Goal: Communication & Community: Share content

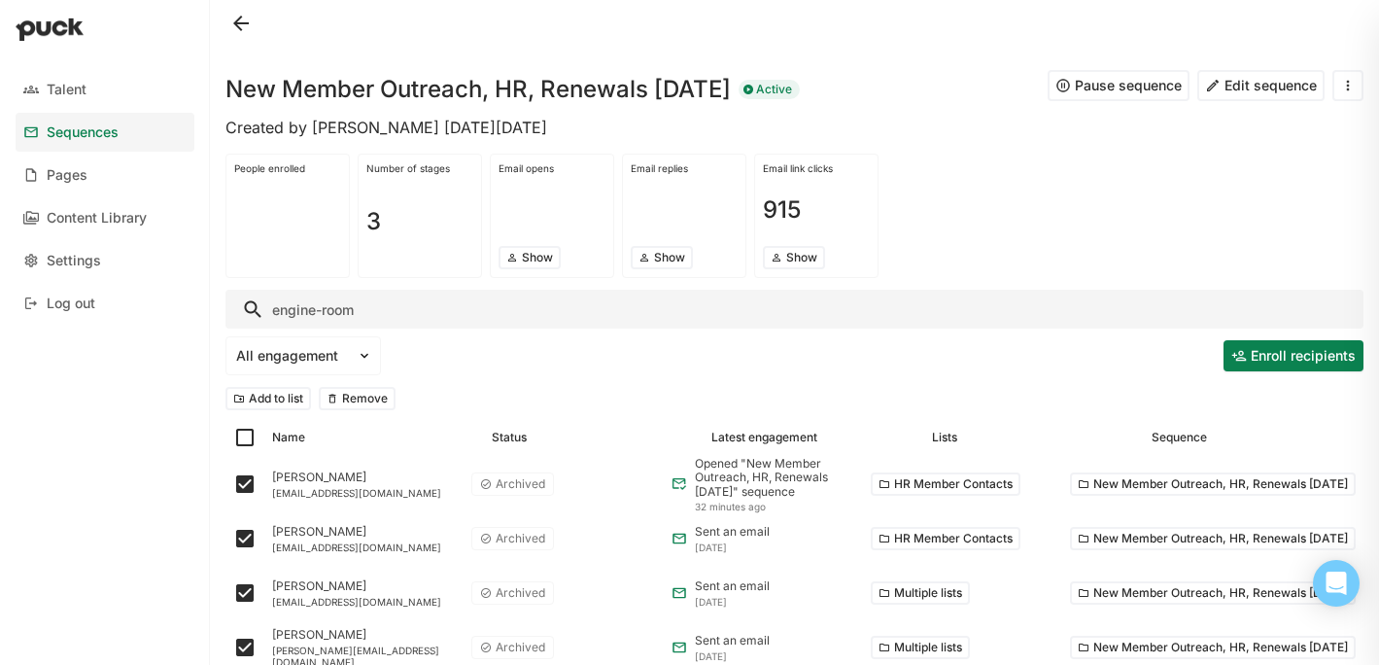
scroll to position [114, 0]
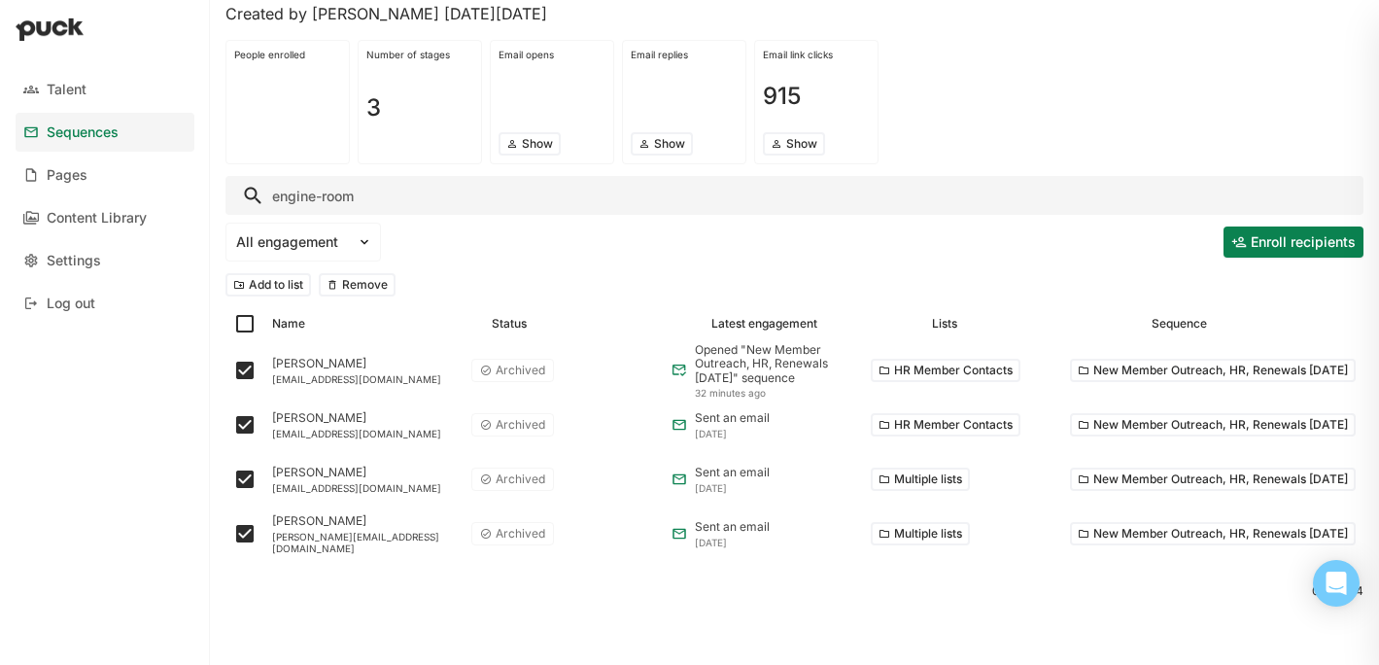
click at [510, 245] on div "All engagement Enroll recipients" at bounding box center [795, 242] width 1138 height 47
click at [360, 282] on button "Remove" at bounding box center [357, 284] width 77 height 23
click at [59, 87] on div "Talent" at bounding box center [67, 90] width 40 height 17
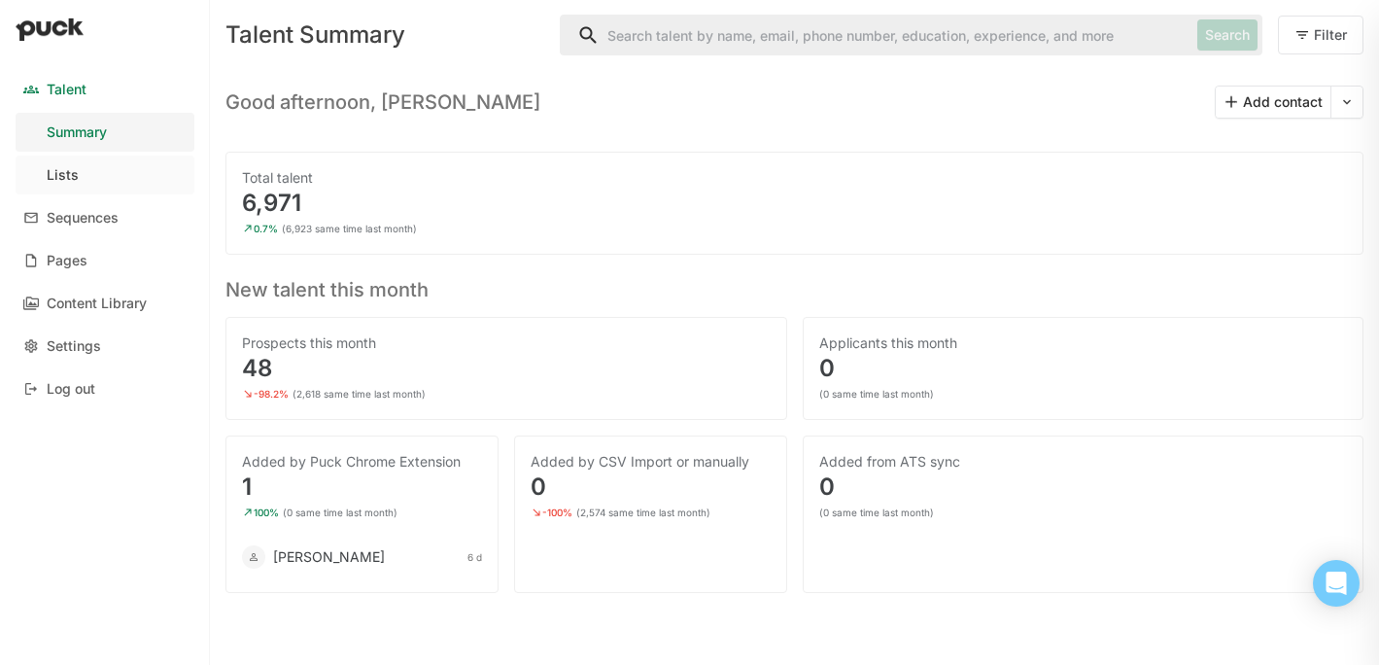
click at [66, 165] on link "Lists" at bounding box center [105, 175] width 179 height 39
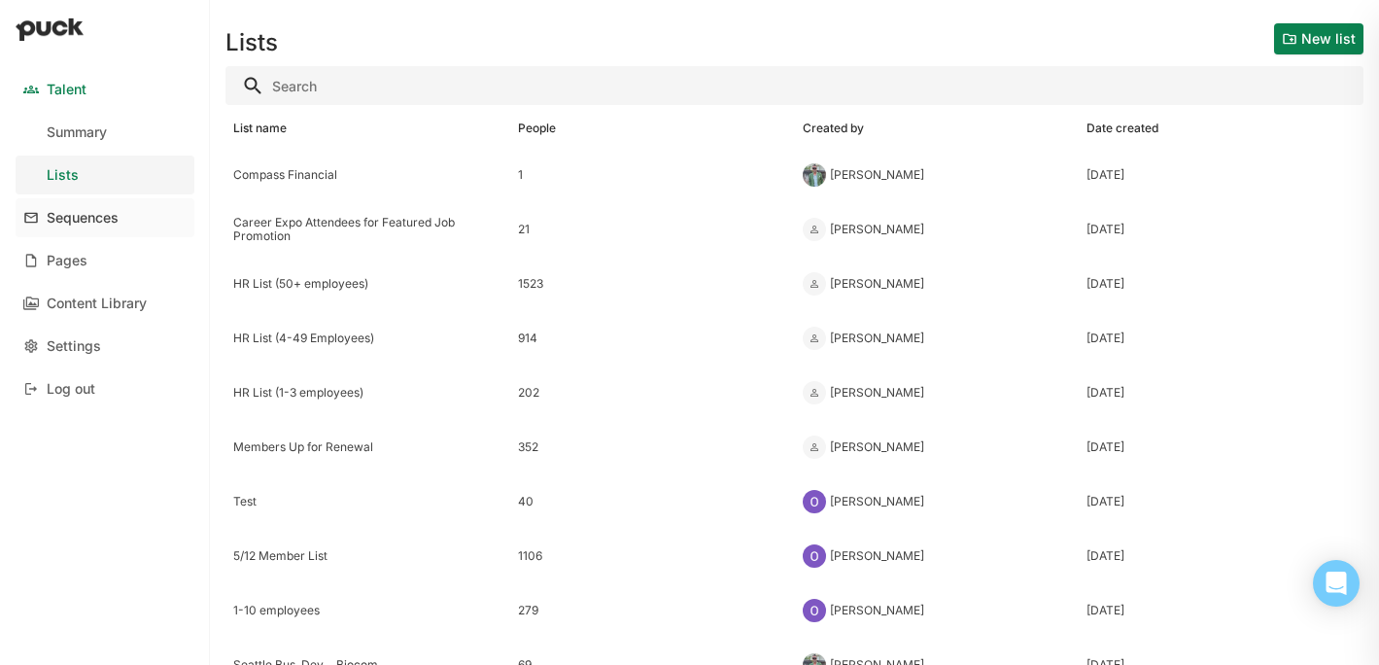
click at [95, 222] on div "Sequences" at bounding box center [83, 218] width 72 height 17
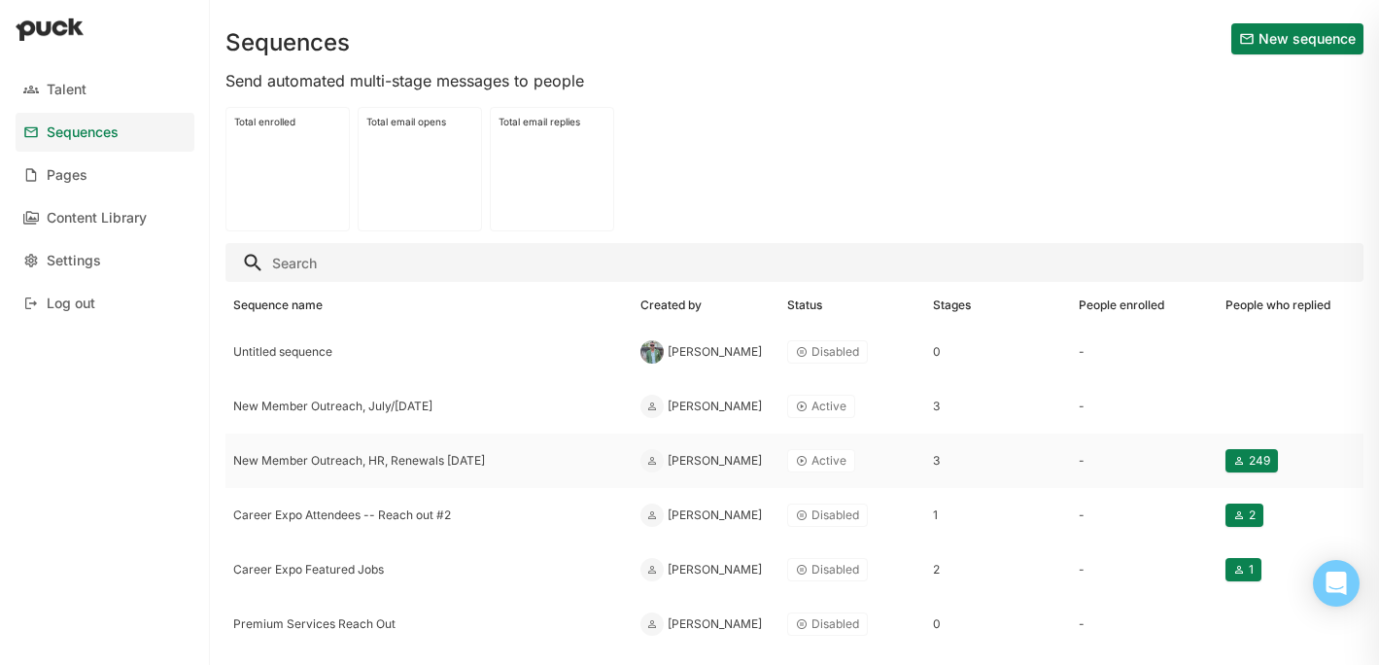
click at [399, 467] on div "New Member Outreach, HR, Renewals [DATE]" at bounding box center [429, 461] width 392 height 14
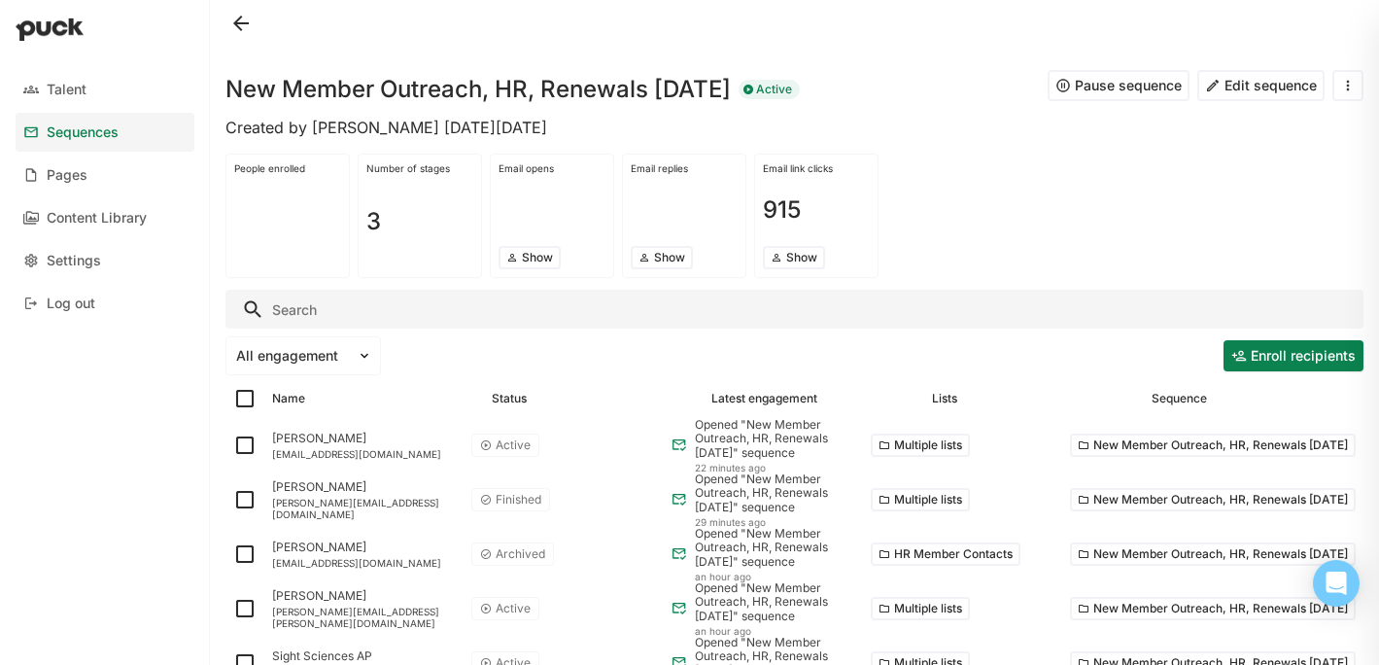
click at [411, 325] on input "Search" at bounding box center [795, 309] width 1138 height 39
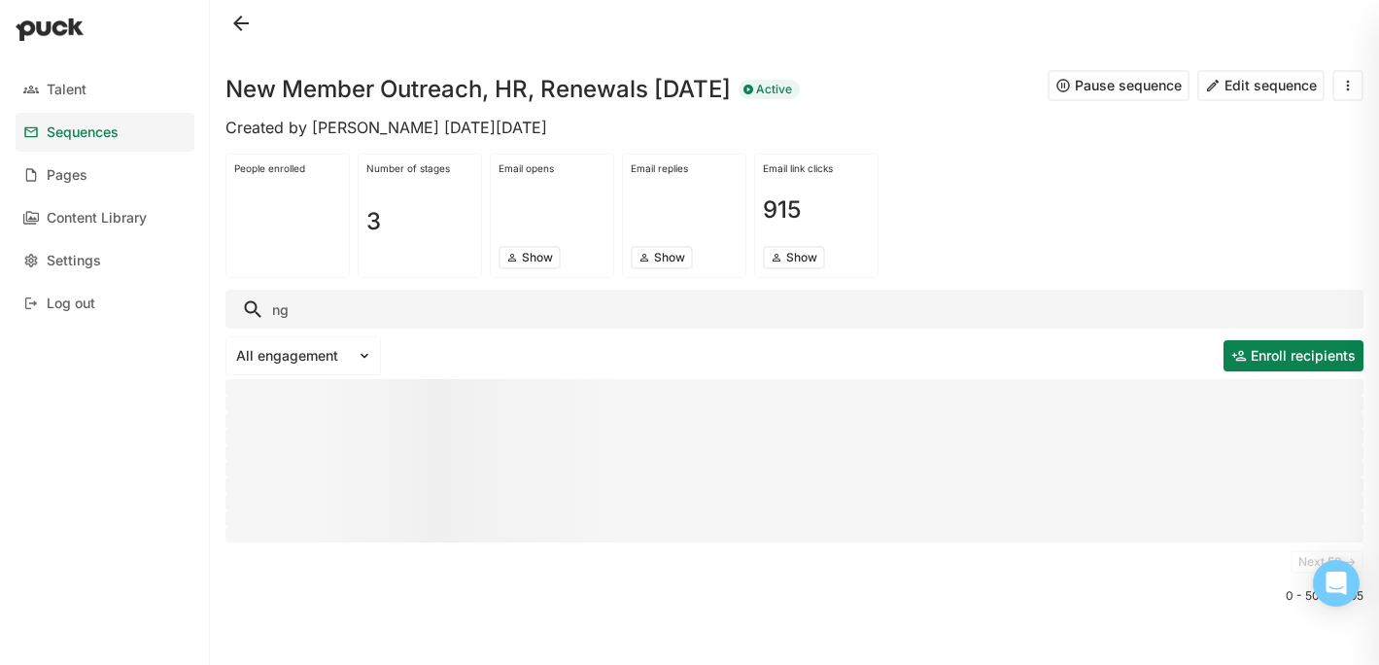
type input "n"
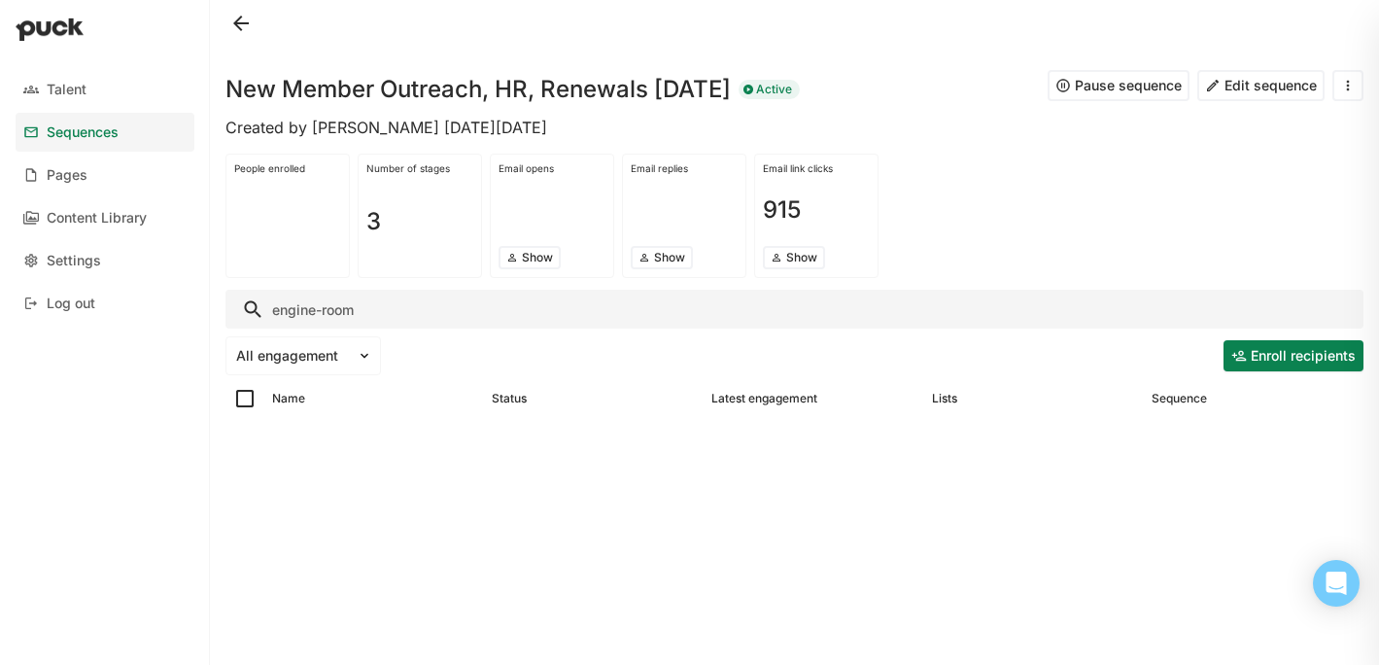
type input "engine-room"
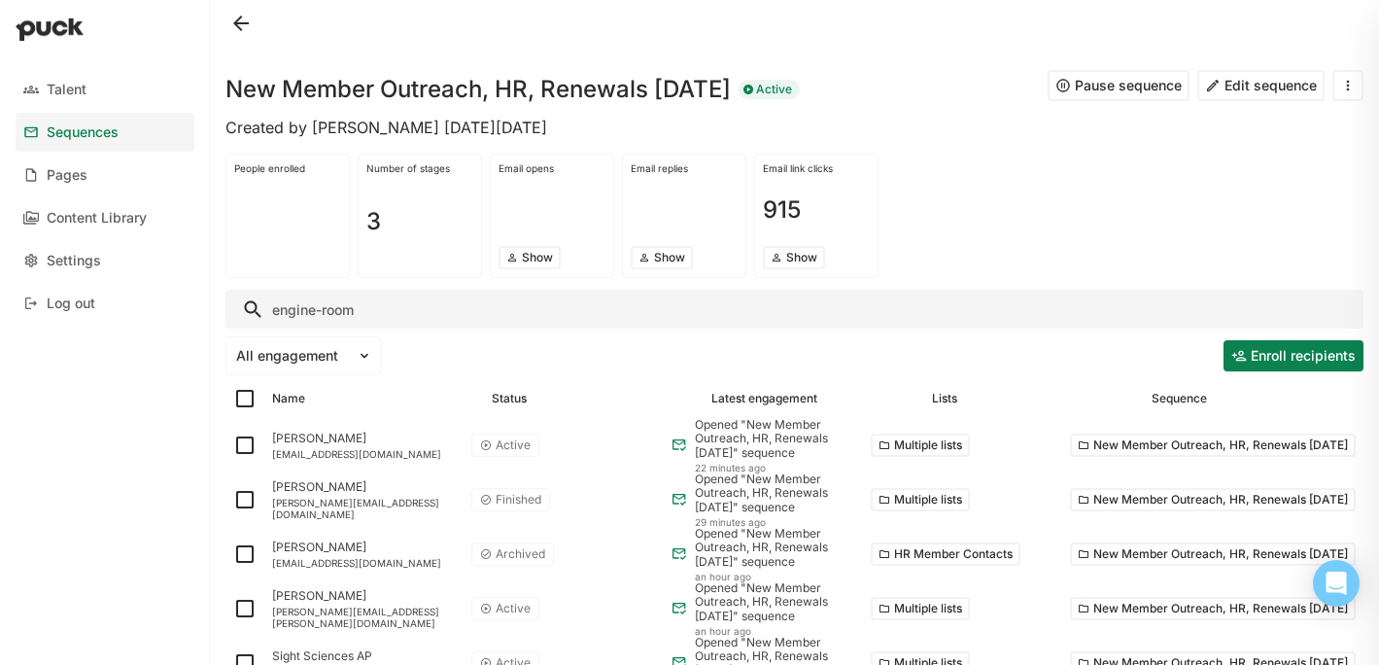
click at [327, 301] on input "engine-room" at bounding box center [795, 309] width 1138 height 39
click at [84, 99] on link "Talent" at bounding box center [105, 89] width 179 height 39
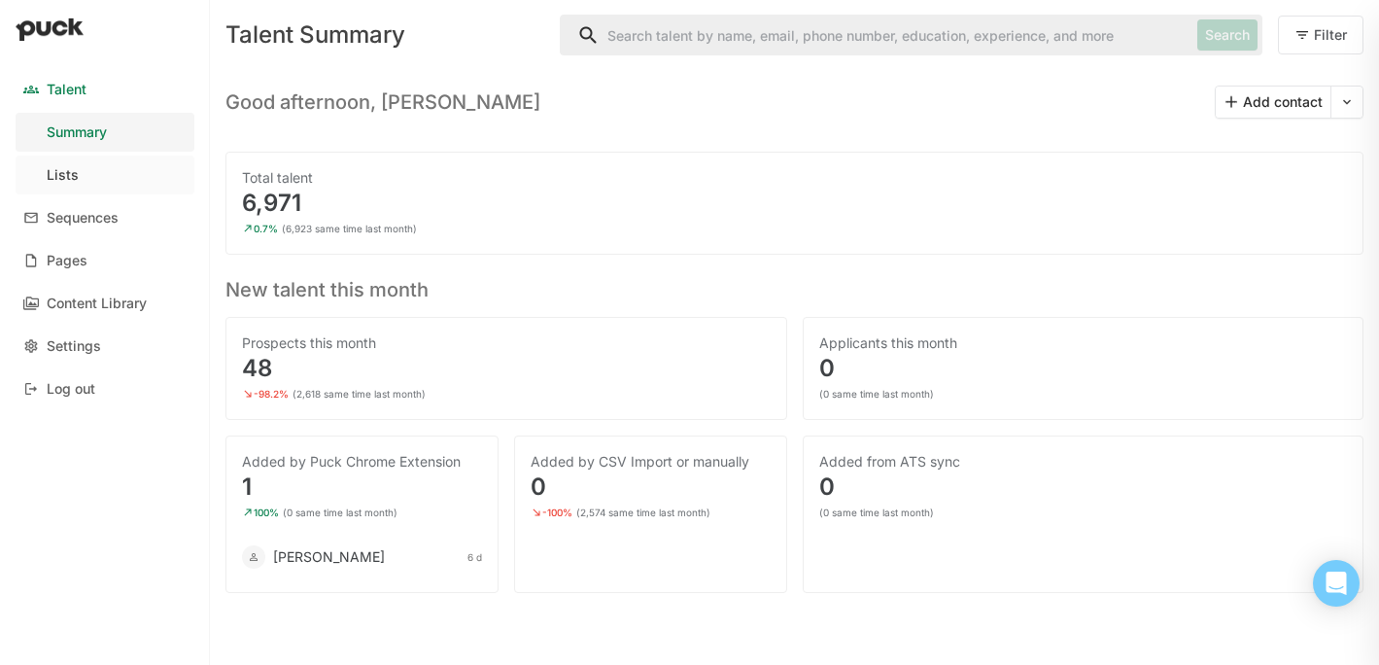
click at [119, 183] on link "Lists" at bounding box center [105, 175] width 179 height 39
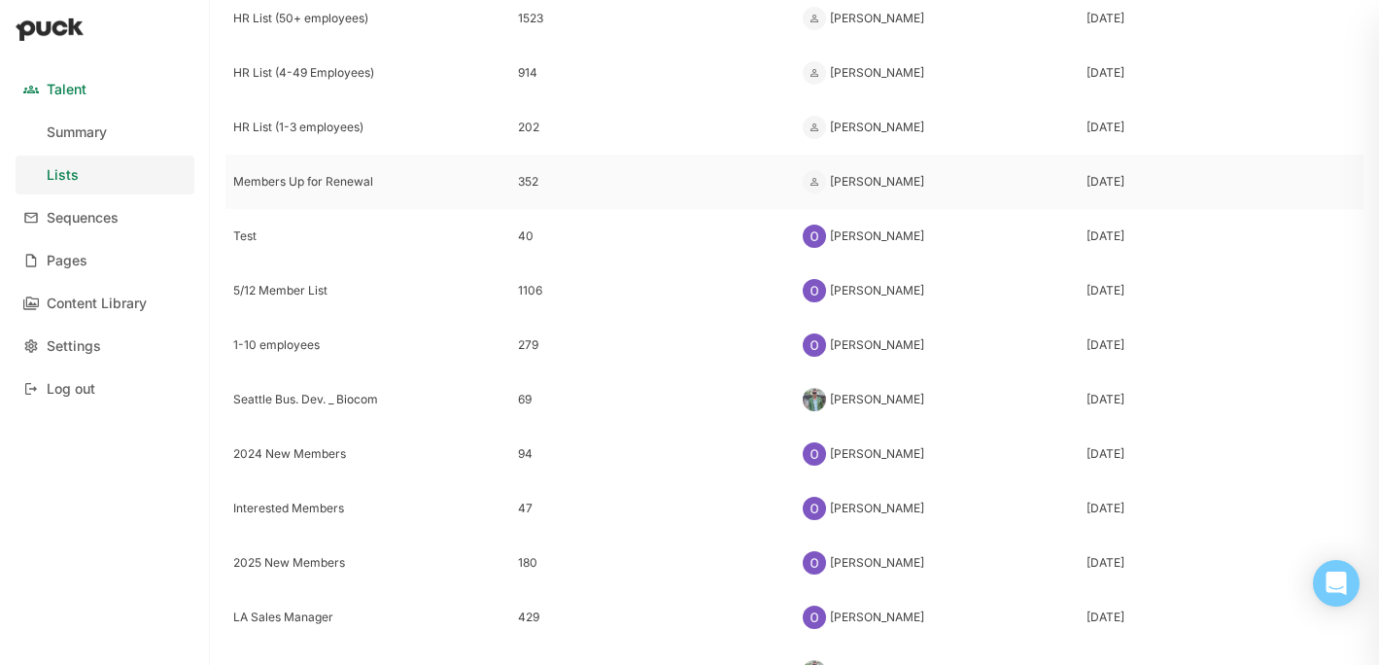
scroll to position [303, 0]
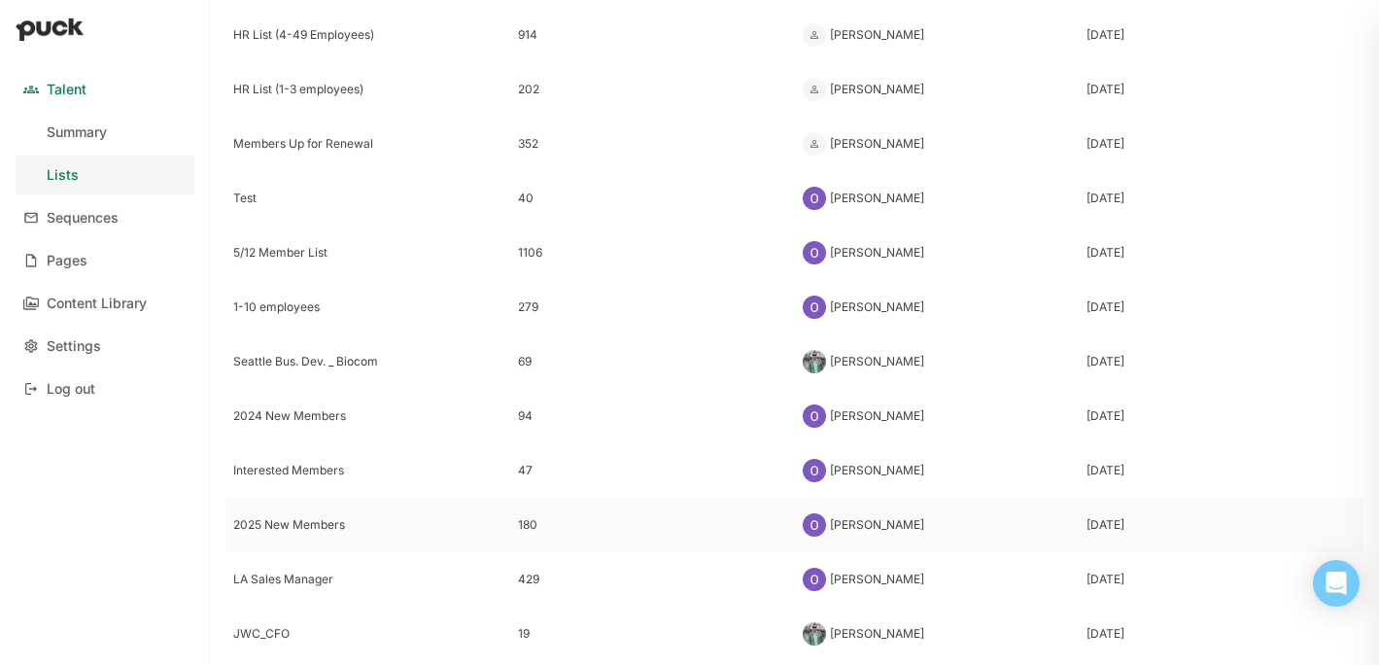
click at [282, 520] on div "2025 New Members" at bounding box center [367, 525] width 269 height 14
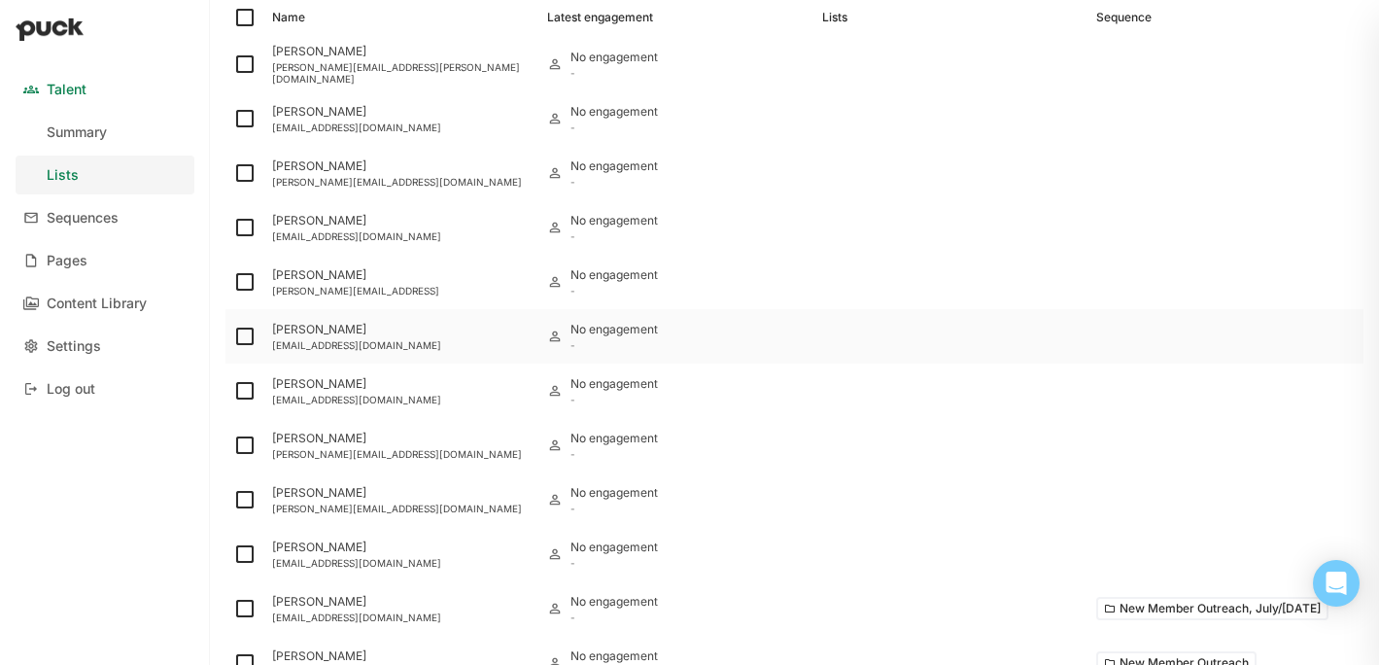
scroll to position [243, 0]
click at [243, 550] on img at bounding box center [244, 552] width 23 height 23
click at [233, 552] on input "checkbox" at bounding box center [232, 552] width 1 height 1
checkbox input "true"
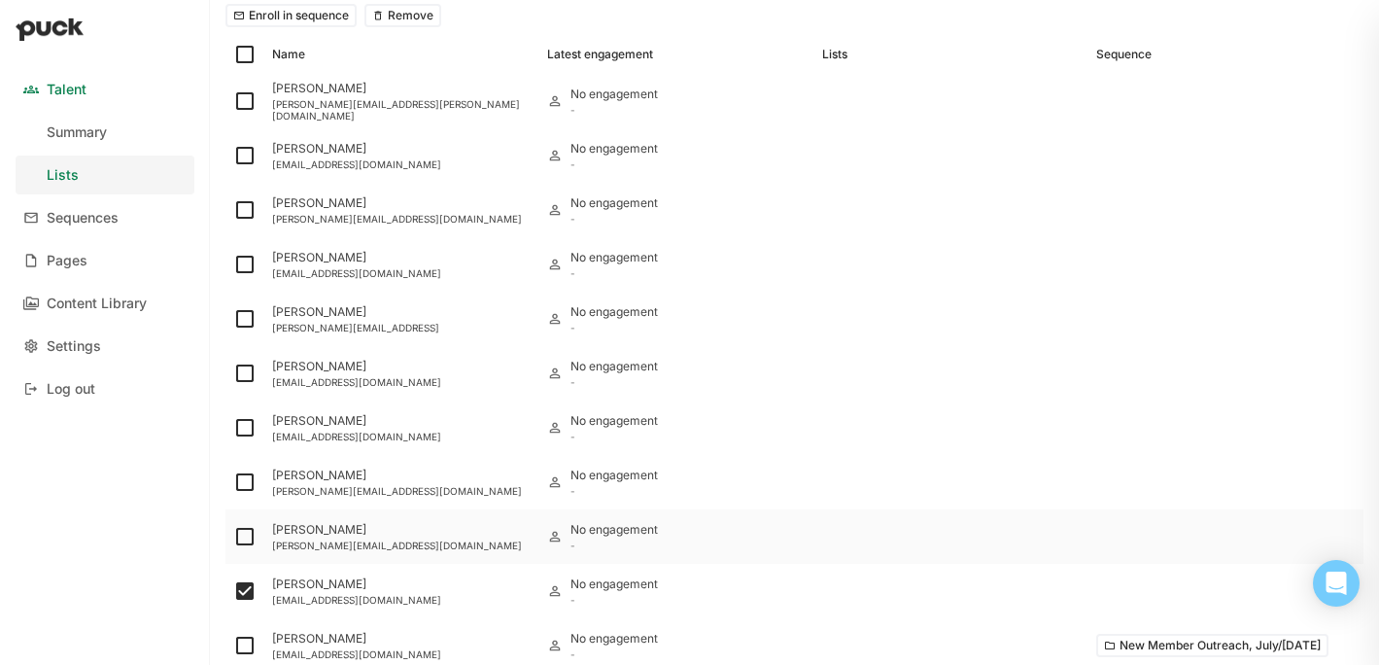
scroll to position [282, 0]
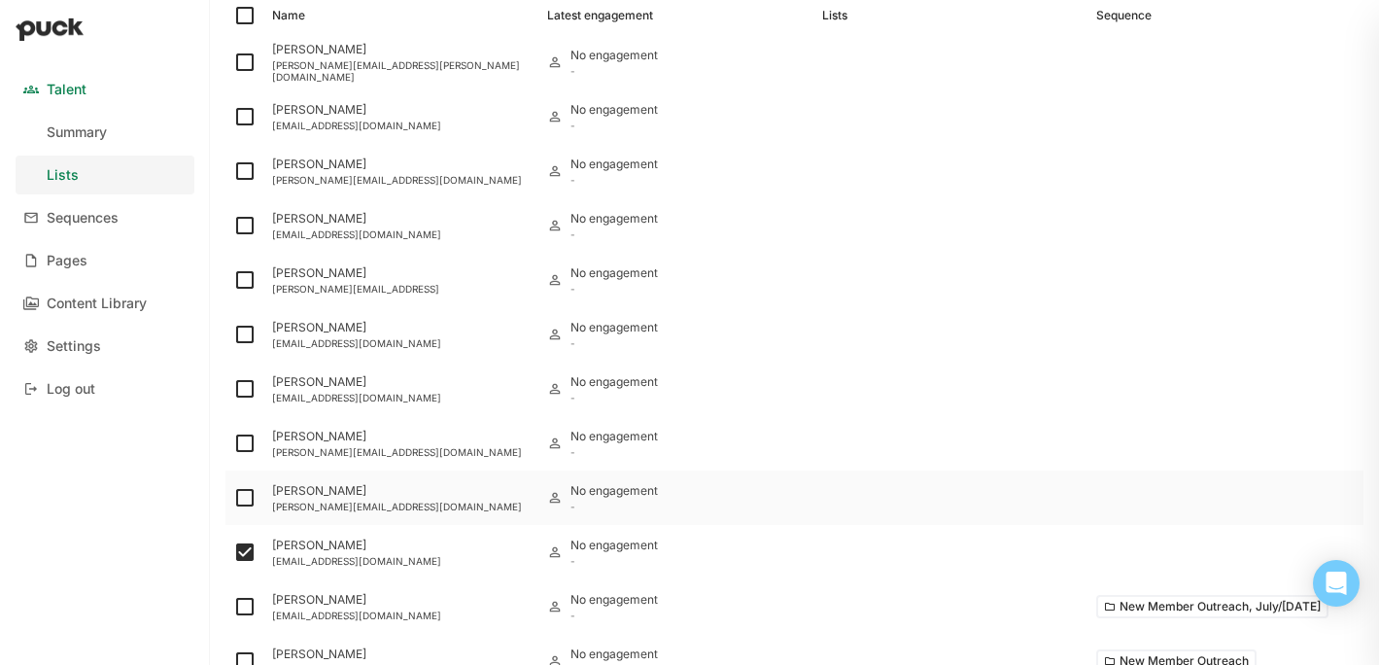
click at [247, 499] on img at bounding box center [244, 497] width 23 height 23
click at [233, 499] on input "checkbox" at bounding box center [232, 498] width 1 height 1
checkbox input "true"
click at [240, 439] on img at bounding box center [244, 443] width 23 height 23
click at [233, 443] on input "checkbox" at bounding box center [232, 443] width 1 height 1
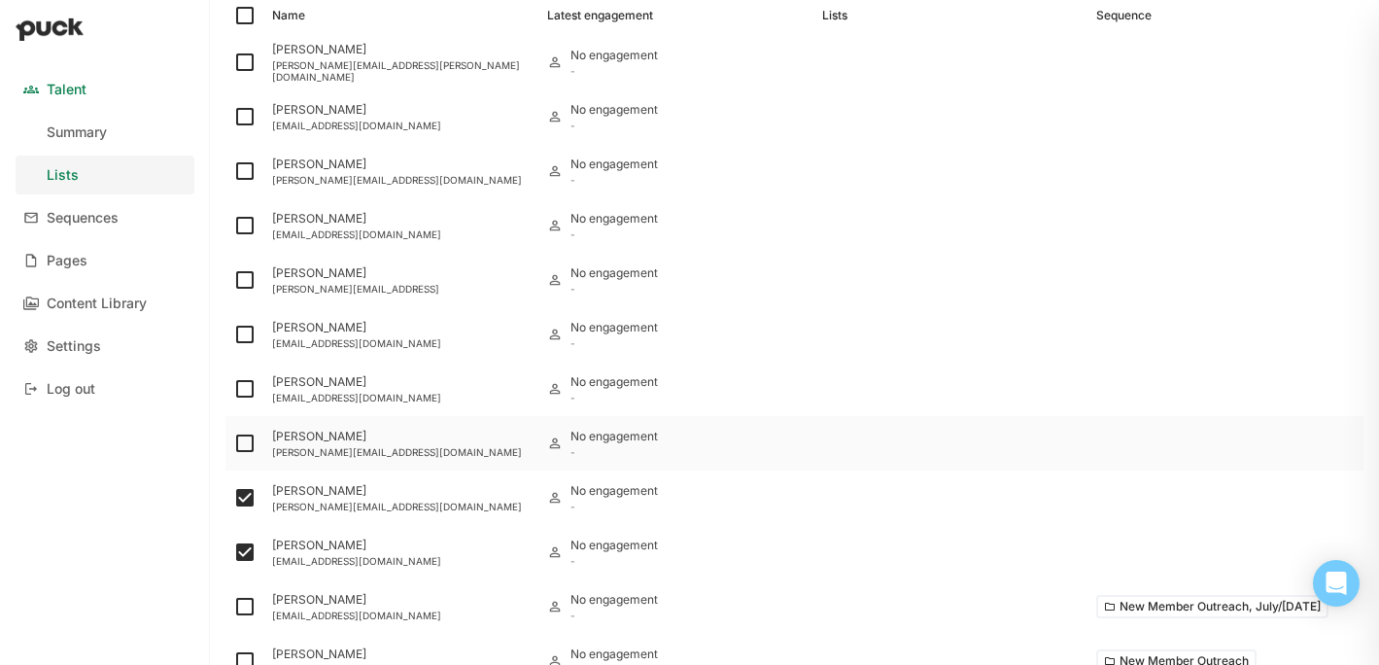
checkbox input "true"
click at [250, 391] on img at bounding box center [244, 388] width 23 height 23
click at [233, 390] on input "checkbox" at bounding box center [232, 389] width 1 height 1
checkbox input "true"
click at [241, 331] on img at bounding box center [244, 334] width 23 height 23
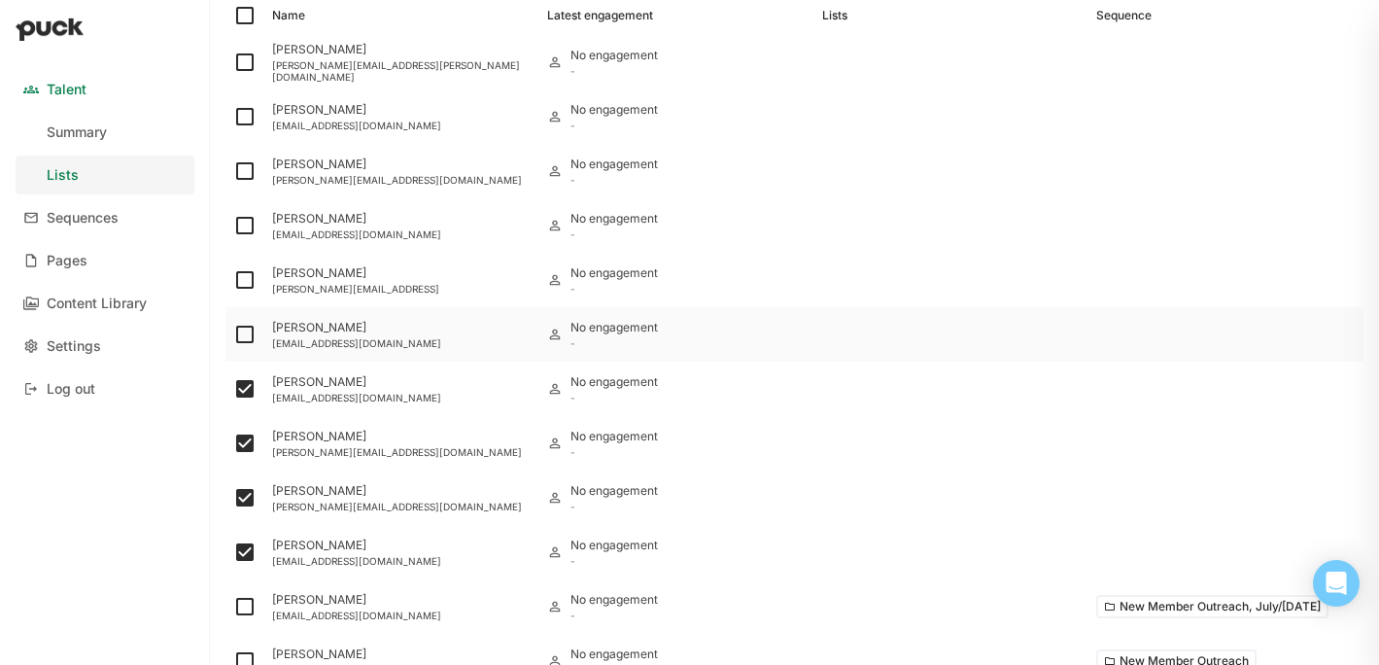
click at [233, 334] on input "checkbox" at bounding box center [232, 334] width 1 height 1
checkbox input "true"
click at [243, 277] on img at bounding box center [244, 279] width 23 height 23
click at [233, 280] on input "checkbox" at bounding box center [232, 280] width 1 height 1
checkbox input "true"
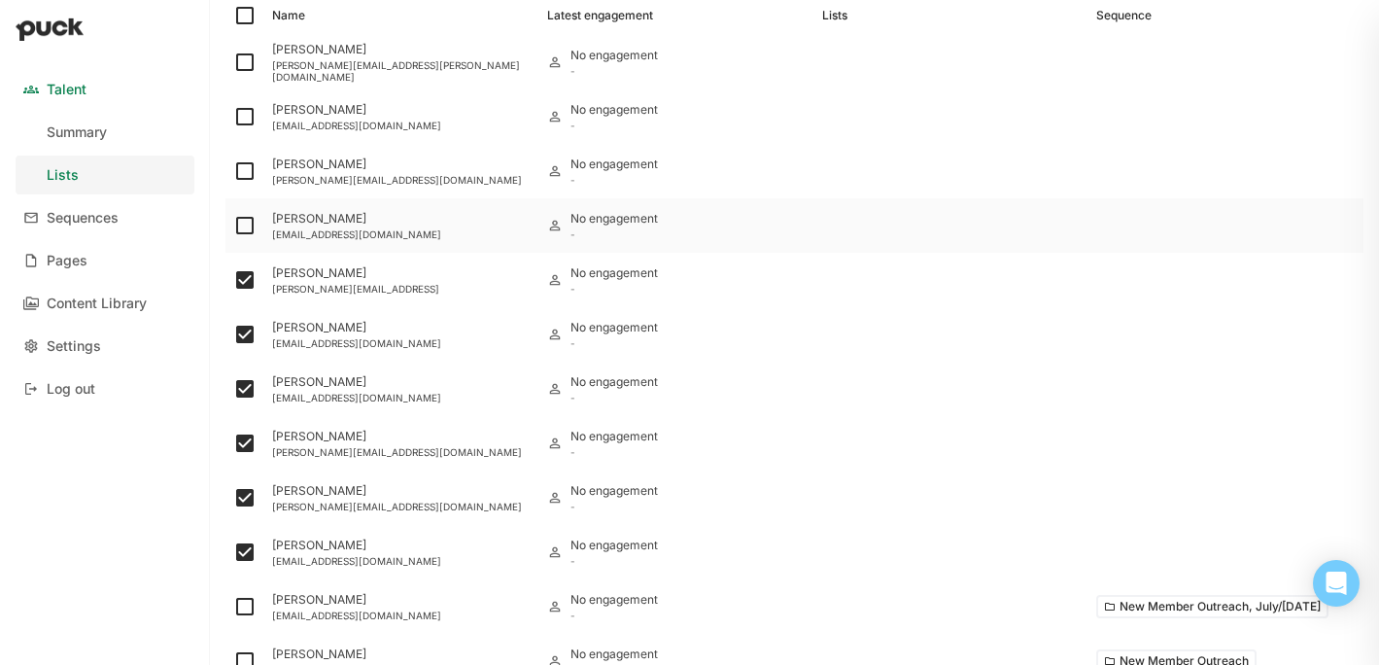
click at [242, 230] on img at bounding box center [244, 225] width 23 height 23
click at [233, 227] on input "checkbox" at bounding box center [232, 226] width 1 height 1
checkbox input "true"
click at [241, 170] on img at bounding box center [244, 170] width 23 height 23
click at [233, 171] on input "checkbox" at bounding box center [232, 171] width 1 height 1
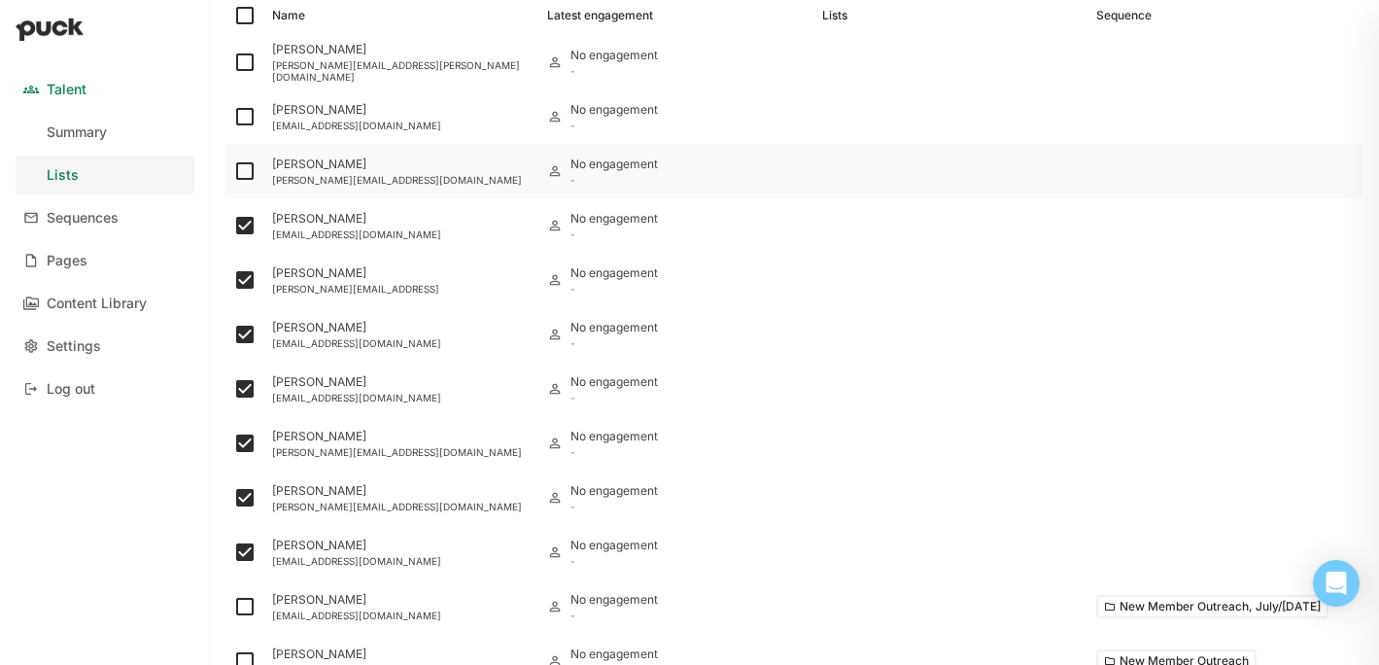
checkbox input "true"
click at [237, 115] on img at bounding box center [244, 116] width 23 height 23
click at [233, 117] on input "checkbox" at bounding box center [232, 117] width 1 height 1
checkbox input "true"
click at [237, 61] on img at bounding box center [244, 62] width 23 height 23
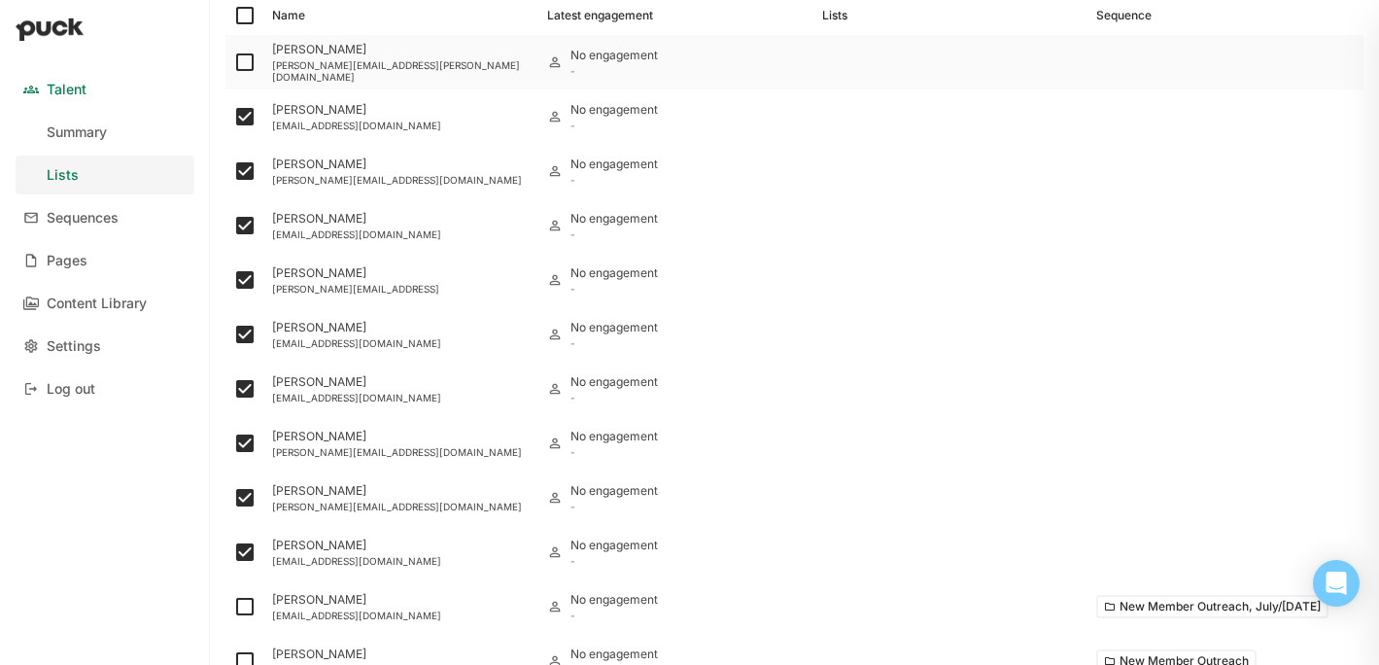
click at [233, 62] on input "checkbox" at bounding box center [232, 62] width 1 height 1
checkbox input "true"
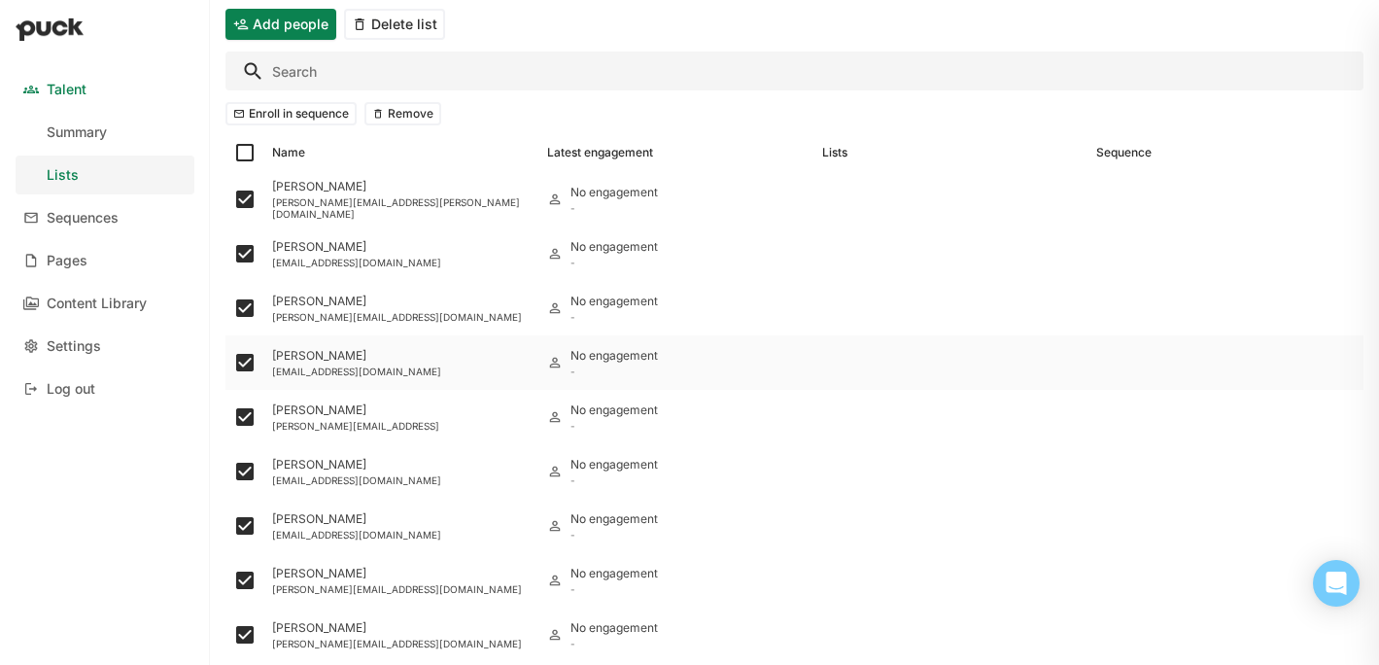
scroll to position [136, 0]
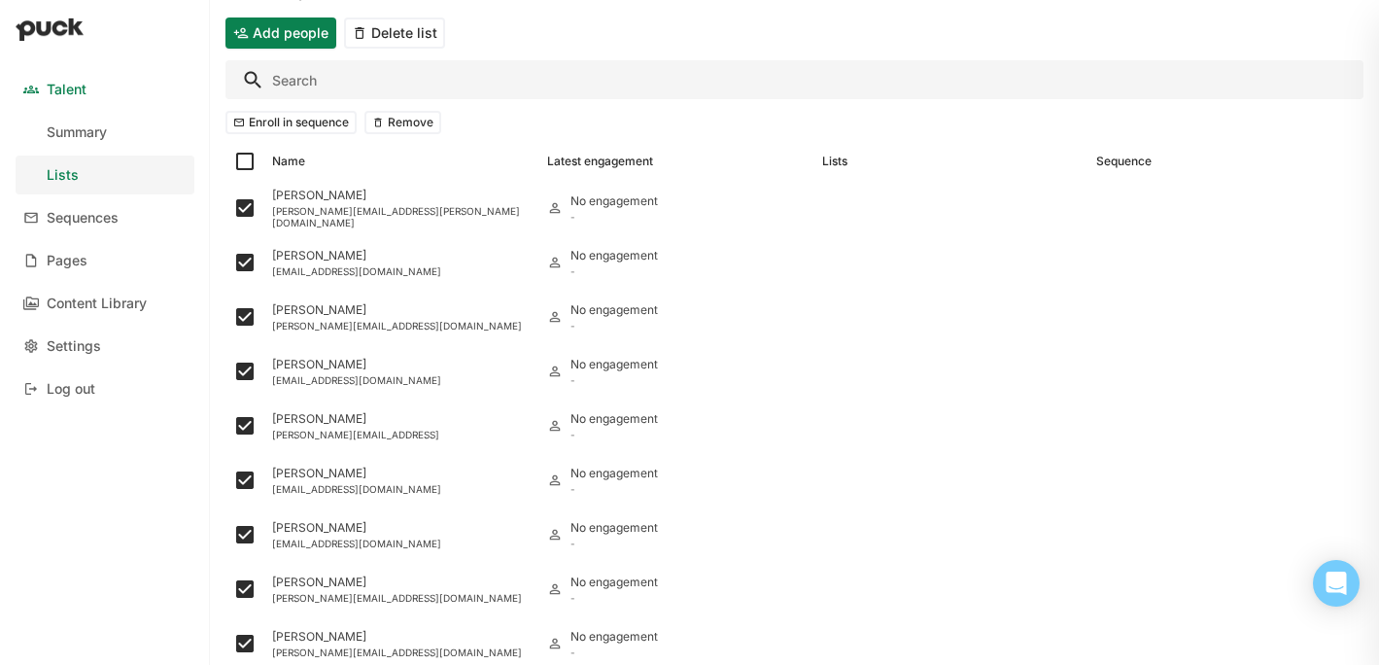
click at [315, 128] on button "Enroll in sequence" at bounding box center [291, 122] width 131 height 23
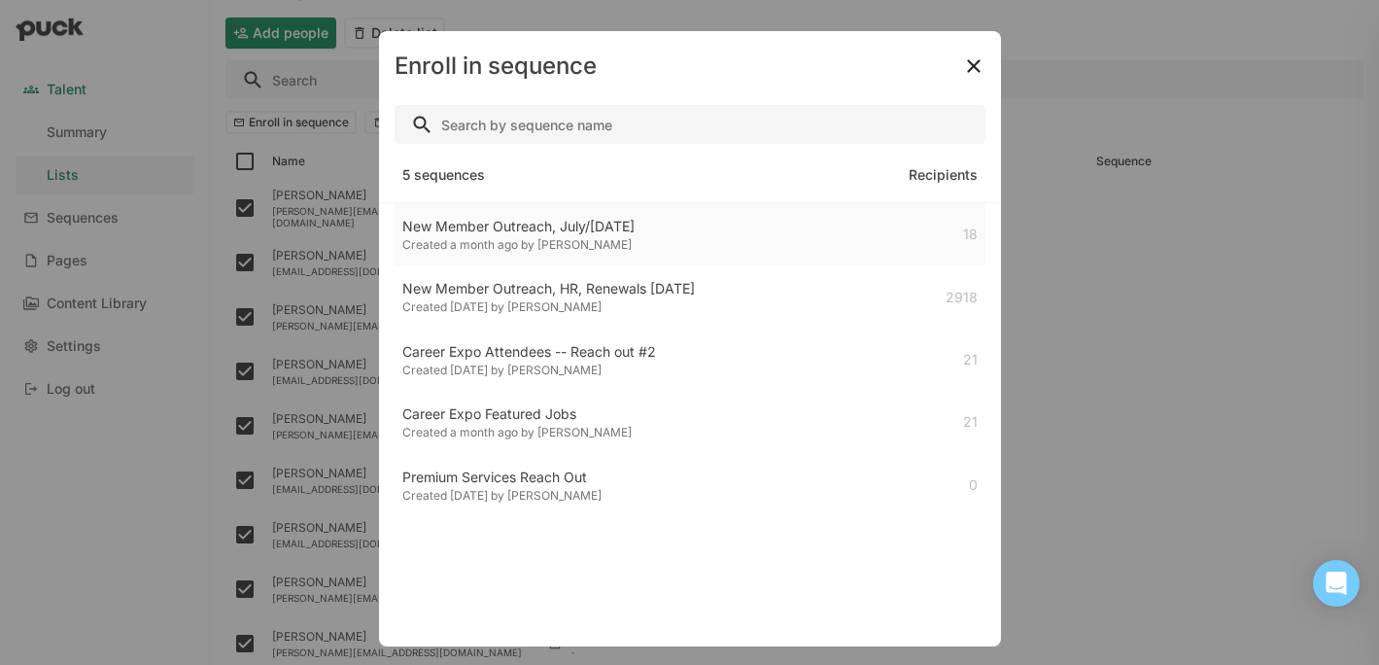
click at [576, 230] on div "New Member Outreach, July/[DATE]" at bounding box center [518, 226] width 232 height 19
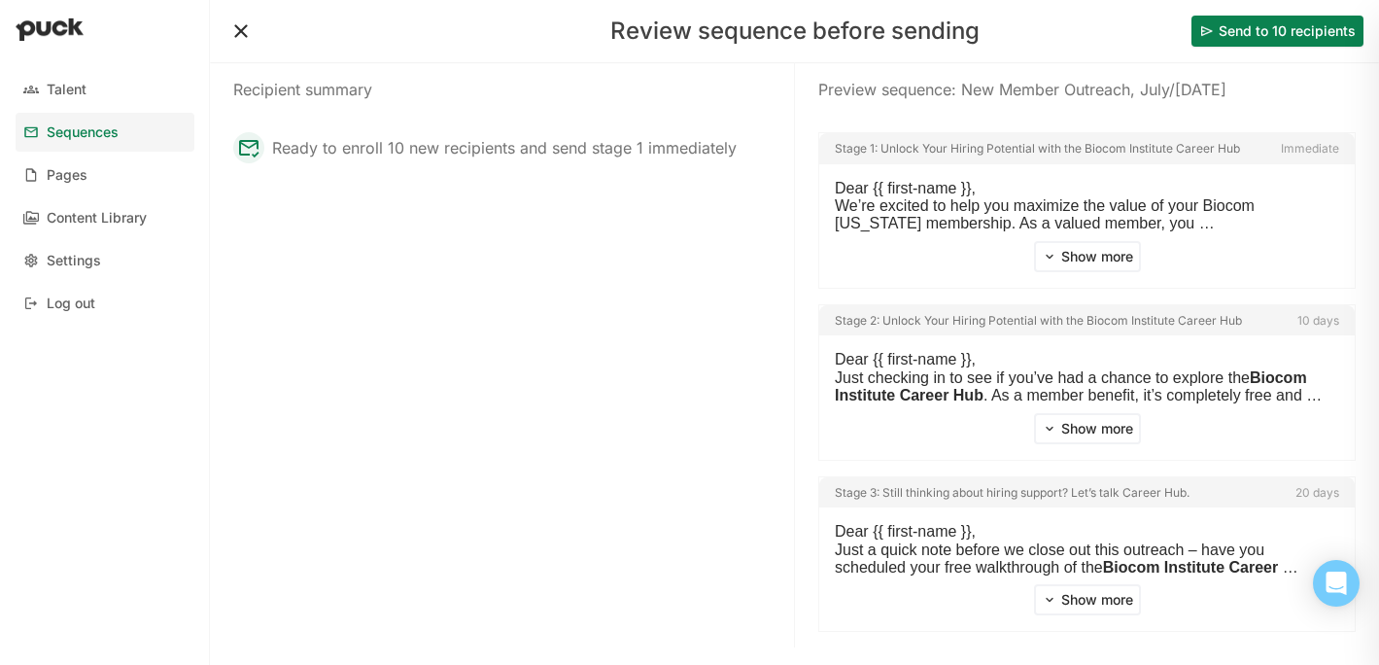
click at [1200, 34] on button "Send to 10 recipients" at bounding box center [1278, 31] width 172 height 31
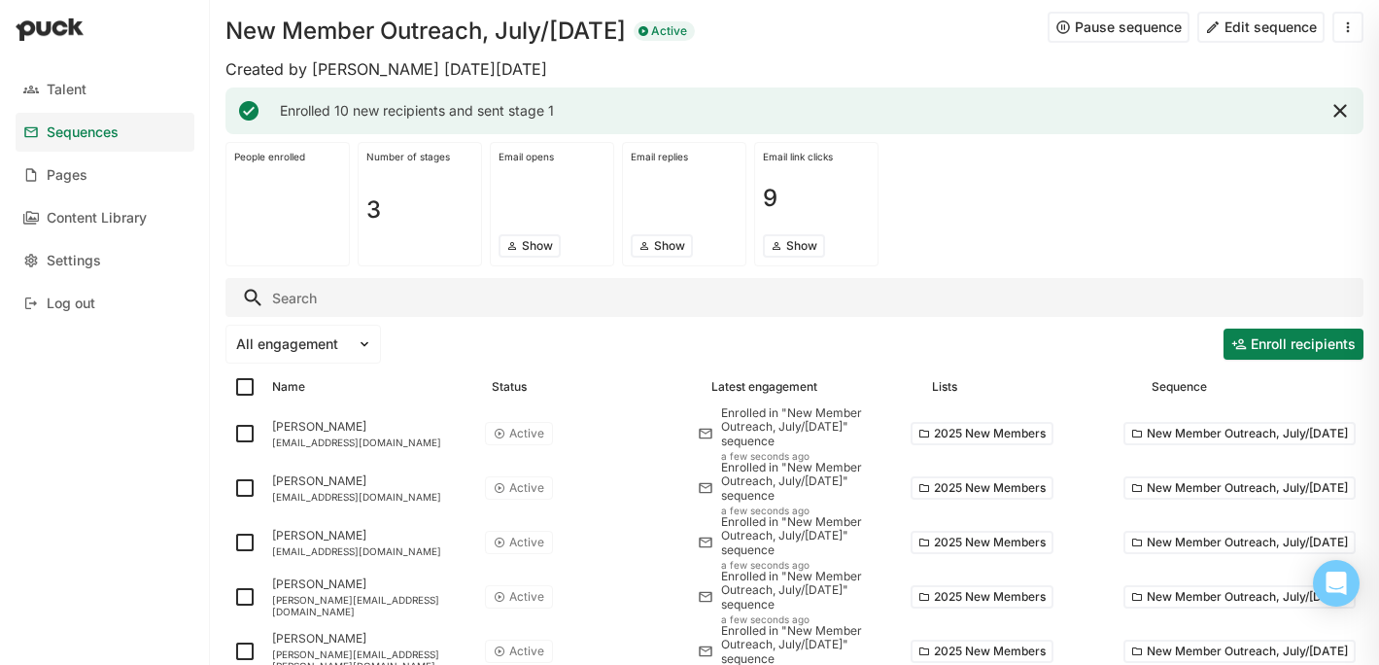
scroll to position [94, 0]
